Goal: Transaction & Acquisition: Book appointment/travel/reservation

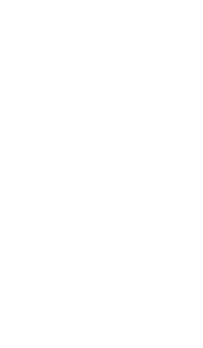
click at [177, 13] on img at bounding box center [179, 19] width 47 height 24
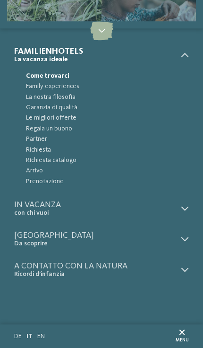
click at [32, 89] on span "Family experiences" at bounding box center [107, 86] width 163 height 10
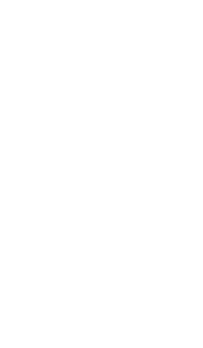
click at [158, 218] on link "Mostra tutti gli hotel" at bounding box center [101, 208] width 179 height 19
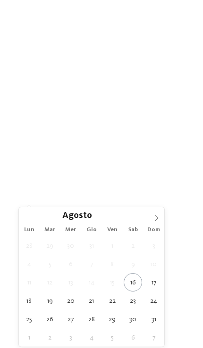
click at [148, 217] on span at bounding box center [156, 215] width 16 height 16
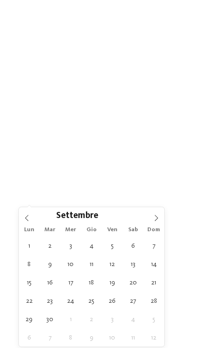
click at [157, 221] on icon at bounding box center [156, 218] width 7 height 7
click at [163, 221] on span at bounding box center [156, 215] width 16 height 16
click at [162, 221] on span at bounding box center [156, 215] width 16 height 16
click at [163, 222] on span at bounding box center [156, 215] width 16 height 16
type input "****"
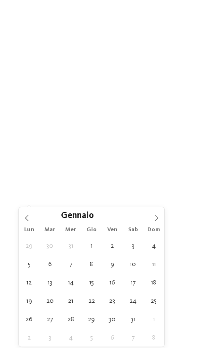
click at [157, 219] on icon at bounding box center [156, 218] width 3 height 6
type div "14.02.2026"
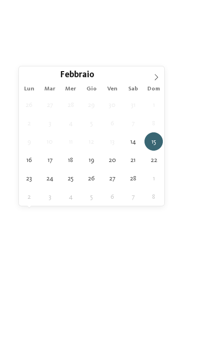
type input "****"
type div "[DATE]"
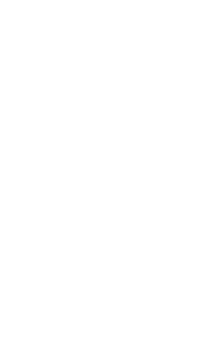
click at [169, 234] on span "Regione" at bounding box center [101, 237] width 137 height 8
click at [50, 127] on div "Dolomiti" at bounding box center [101, 135] width 132 height 16
click at [56, 148] on span "Valle Isarco" at bounding box center [71, 151] width 34 height 7
click at [59, 165] on span "Merano e dintorni" at bounding box center [80, 168] width 53 height 7
click at [68, 181] on span "Bolzano e vigneti" at bounding box center [79, 184] width 51 height 7
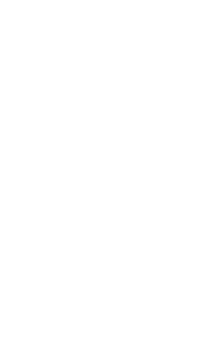
click at [67, 198] on span "Val Venosta" at bounding box center [71, 201] width 35 height 7
click at [74, 217] on div "accetta" at bounding box center [101, 225] width 132 height 16
click at [76, 169] on div "filtra" at bounding box center [101, 168] width 165 height 19
click at [172, 128] on div at bounding box center [176, 130] width 9 height 5
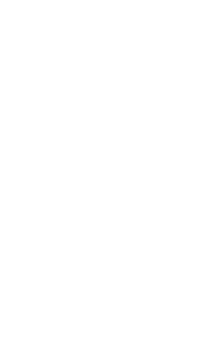
click at [42, 147] on div "All inclusive" at bounding box center [101, 155] width 170 height 16
click at [64, 185] on span "Pensione gourmet ¾" at bounding box center [46, 188] width 60 height 7
click at [48, 168] on span "Pensione completa" at bounding box center [44, 171] width 57 height 7
click at [169, 253] on div "accetta" at bounding box center [101, 261] width 170 height 16
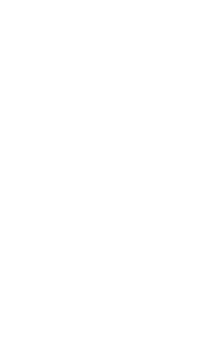
click at [38, 117] on div "Apertura novembre 2025" at bounding box center [101, 161] width 203 height 114
click at [61, 181] on span "Alpura – Il rifugio di lusso a 5 stelle in [GEOGRAPHIC_DATA]" at bounding box center [100, 191] width 172 height 26
copy span "Alpura – Il rifugio di lusso a 5 stelle in [GEOGRAPHIC_DATA]"
click at [189, 59] on icon at bounding box center [190, 66] width 17 height 14
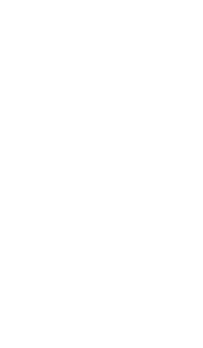
click at [41, 161] on div "Un nuovo modo di vivere il tempo. All’Alpura. A partire da novembre 2025 l’Alph…" at bounding box center [101, 193] width 174 height 361
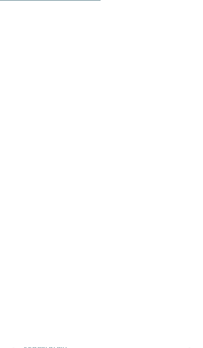
click at [182, 213] on icon at bounding box center [188, 222] width 23 height 19
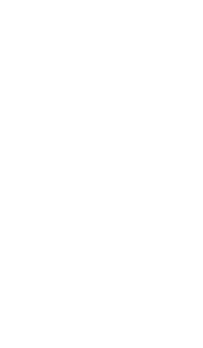
click at [183, 213] on icon at bounding box center [188, 222] width 23 height 19
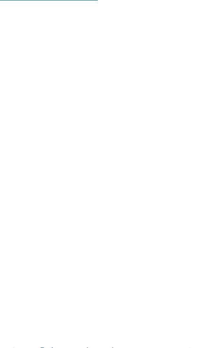
scroll to position [1396, 0]
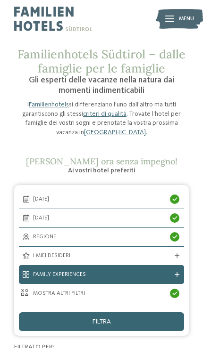
click at [177, 18] on img at bounding box center [179, 19] width 47 height 24
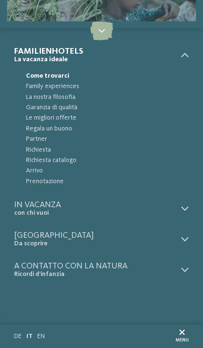
click at [43, 89] on span "Family experiences" at bounding box center [107, 86] width 163 height 10
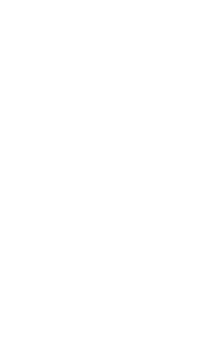
scroll to position [71, 0]
click at [78, 148] on link "Mostra tutti gli hotel" at bounding box center [101, 138] width 179 height 19
click at [54, 110] on link "trova l’hotel" at bounding box center [49, 102] width 71 height 16
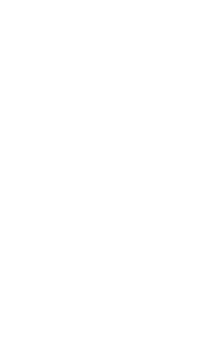
scroll to position [364, 0]
click at [83, 177] on h4 "[PERSON_NAME] & [PERSON_NAME] Family Aparthotel ****ˢ" at bounding box center [101, 187] width 174 height 20
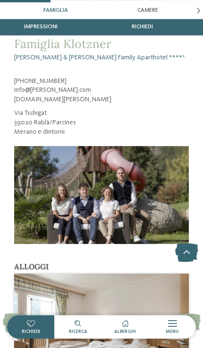
scroll to position [693, 0]
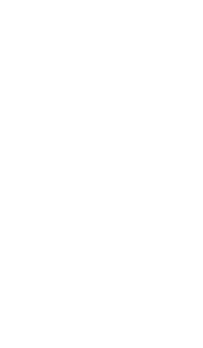
click at [169, 218] on link "Mostra tutti gli hotel" at bounding box center [101, 208] width 179 height 19
click at [136, 326] on div "filtra" at bounding box center [101, 321] width 165 height 19
click at [176, 141] on div "mostra altri filtri" at bounding box center [101, 146] width 165 height 19
click at [20, 95] on span "Residence/Appartamenti" at bounding box center [53, 98] width 75 height 7
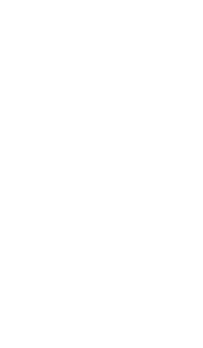
click at [175, 253] on div "accetta" at bounding box center [101, 261] width 170 height 16
